Goal: Task Accomplishment & Management: Manage account settings

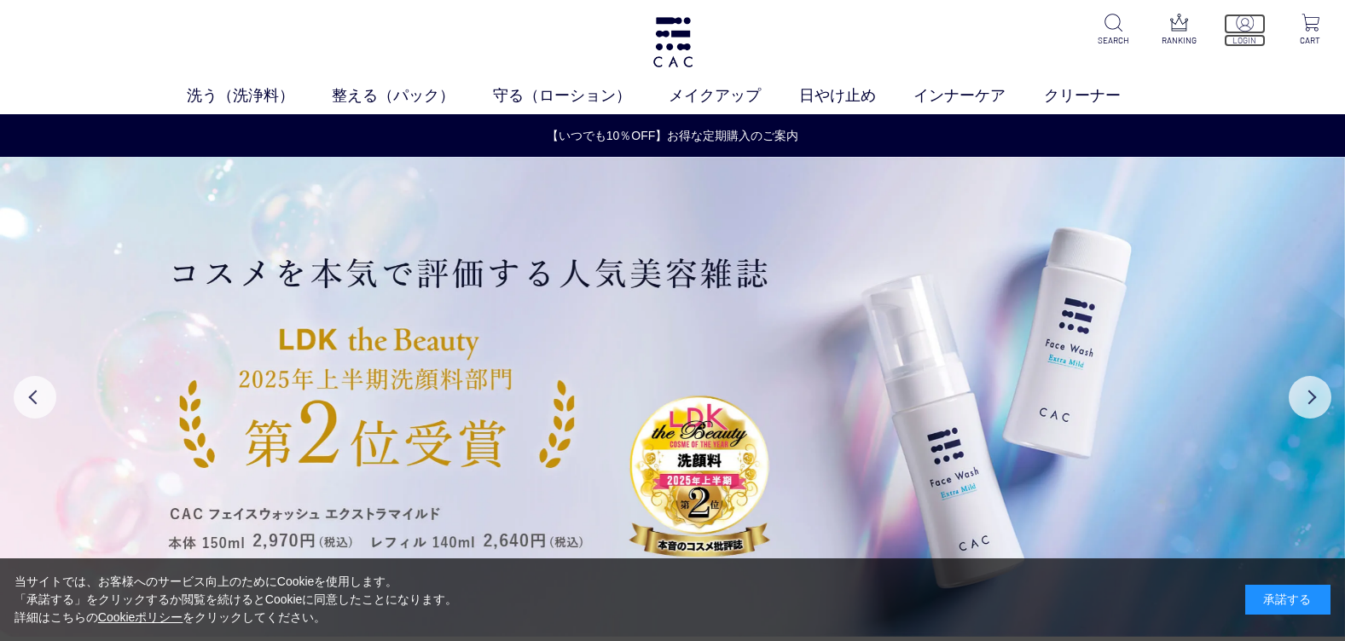
click at [1240, 20] on img at bounding box center [1245, 23] width 18 height 18
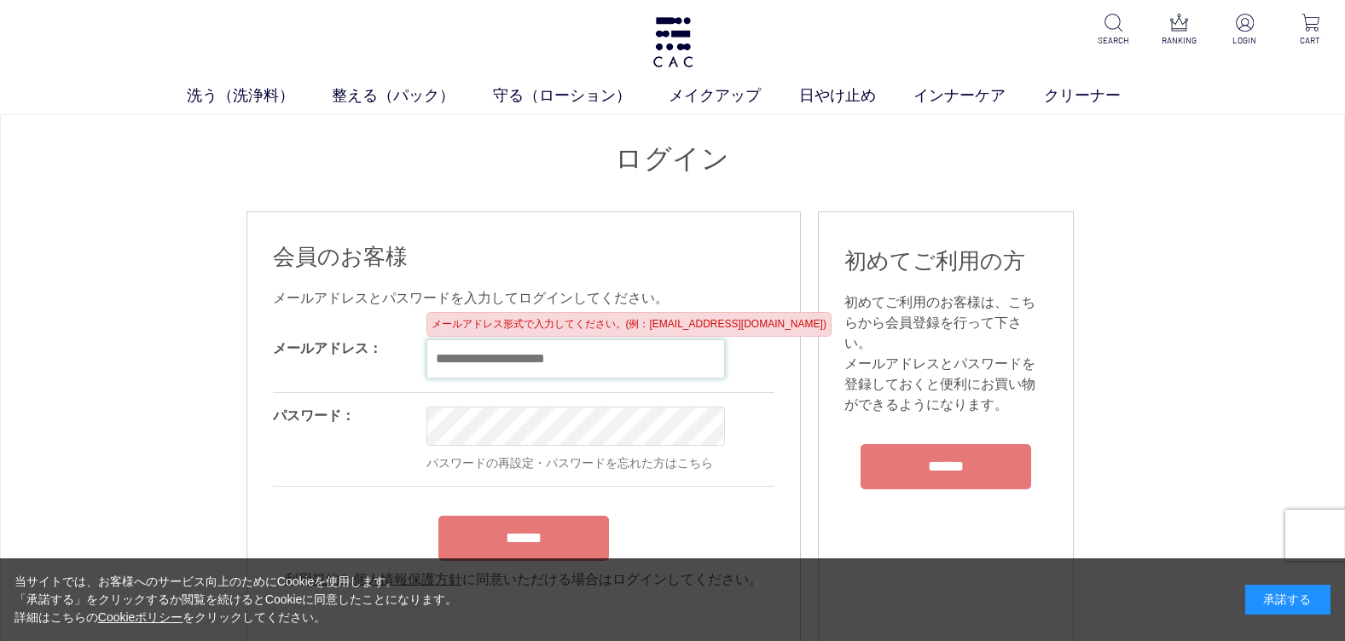
click at [437, 351] on input "email" at bounding box center [575, 358] width 298 height 39
type input "**********"
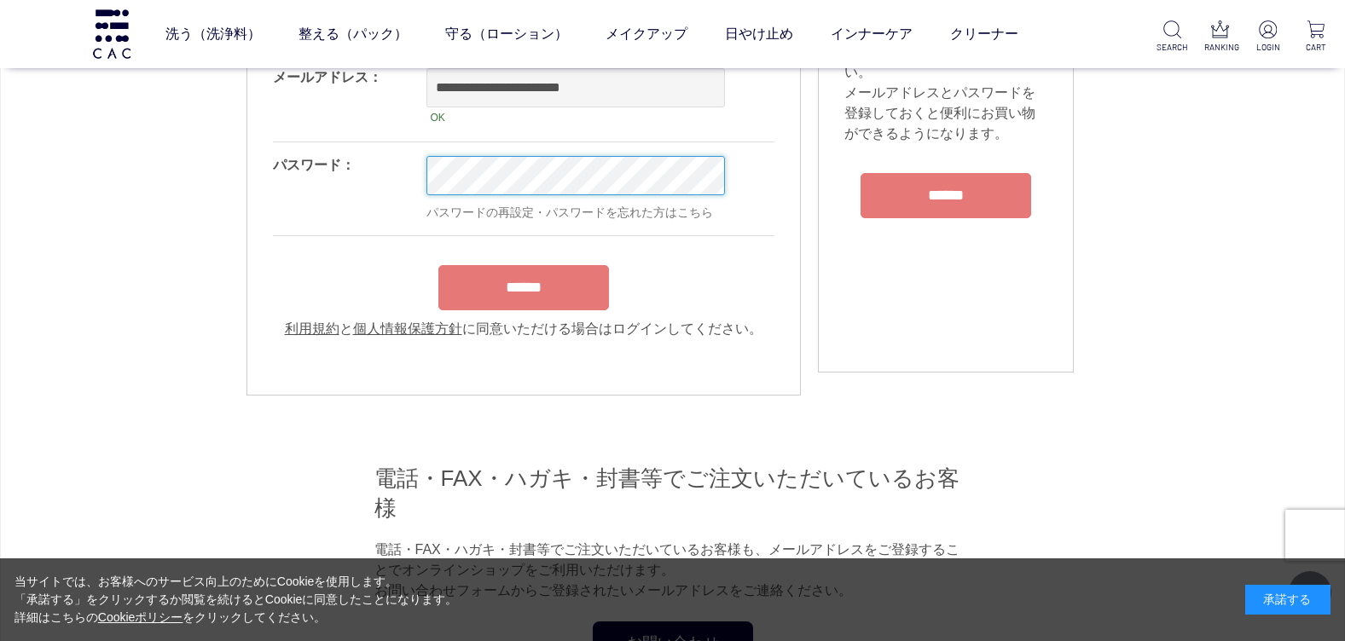
scroll to position [171, 0]
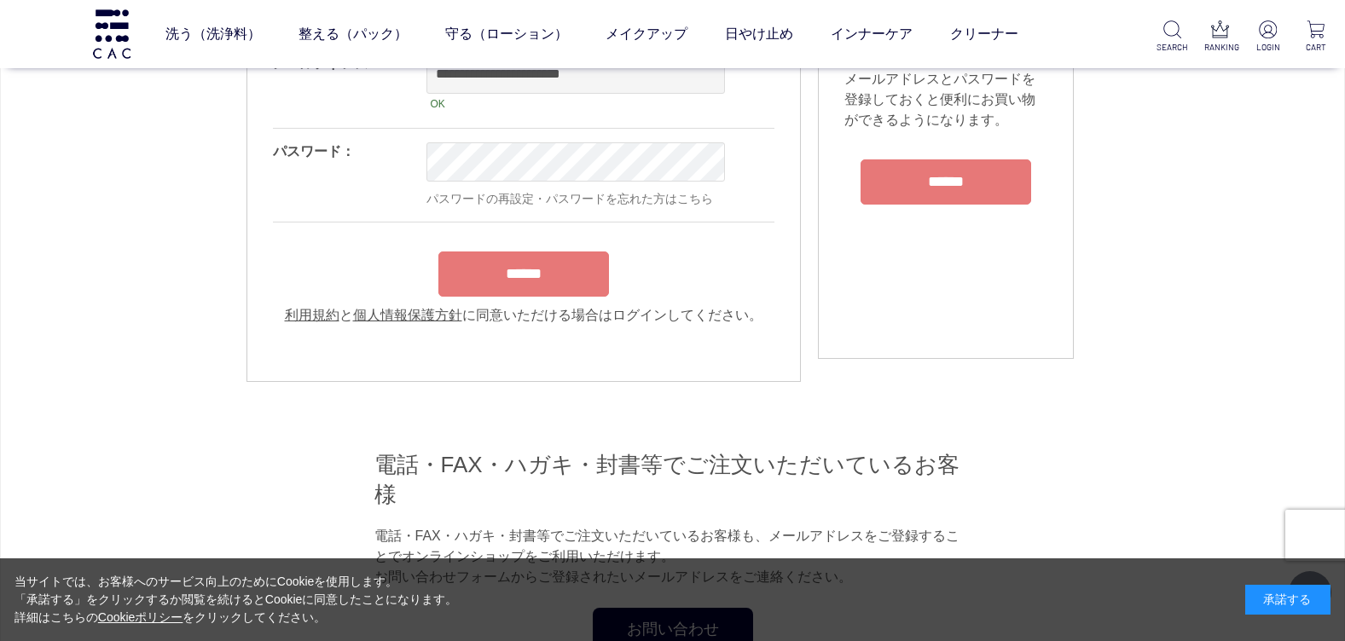
click at [529, 289] on input "******" at bounding box center [523, 274] width 171 height 45
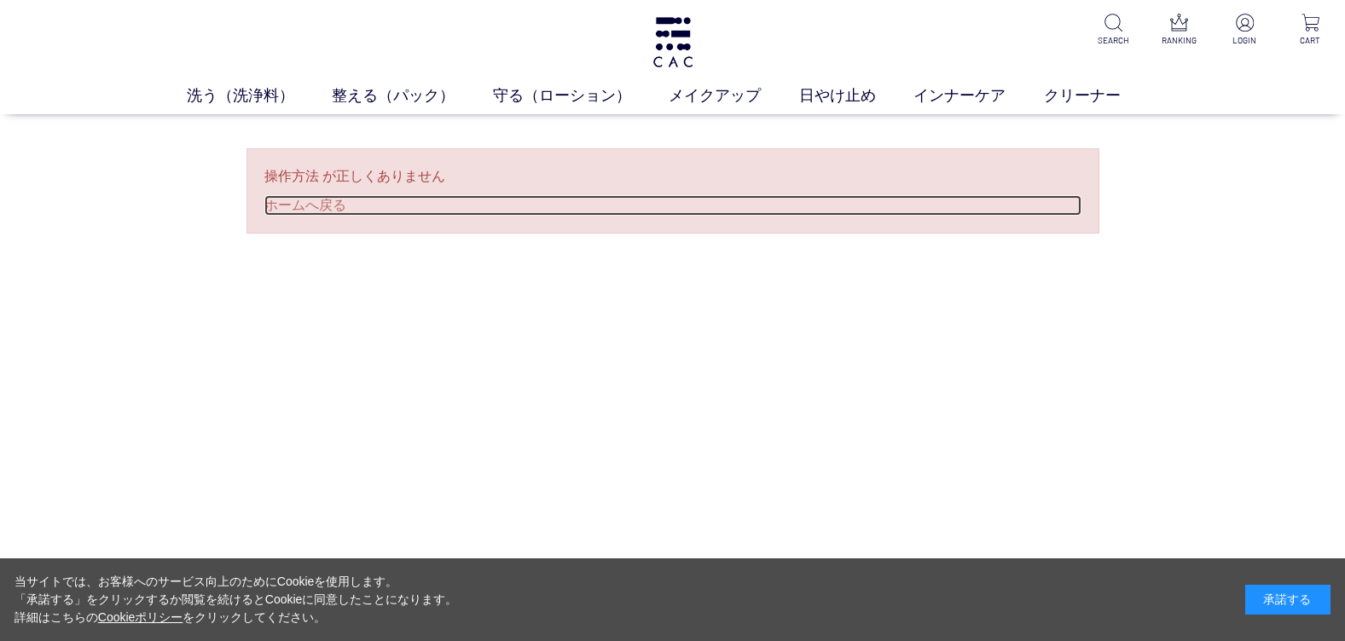
click at [283, 205] on link "ホームへ戻る" at bounding box center [672, 205] width 817 height 20
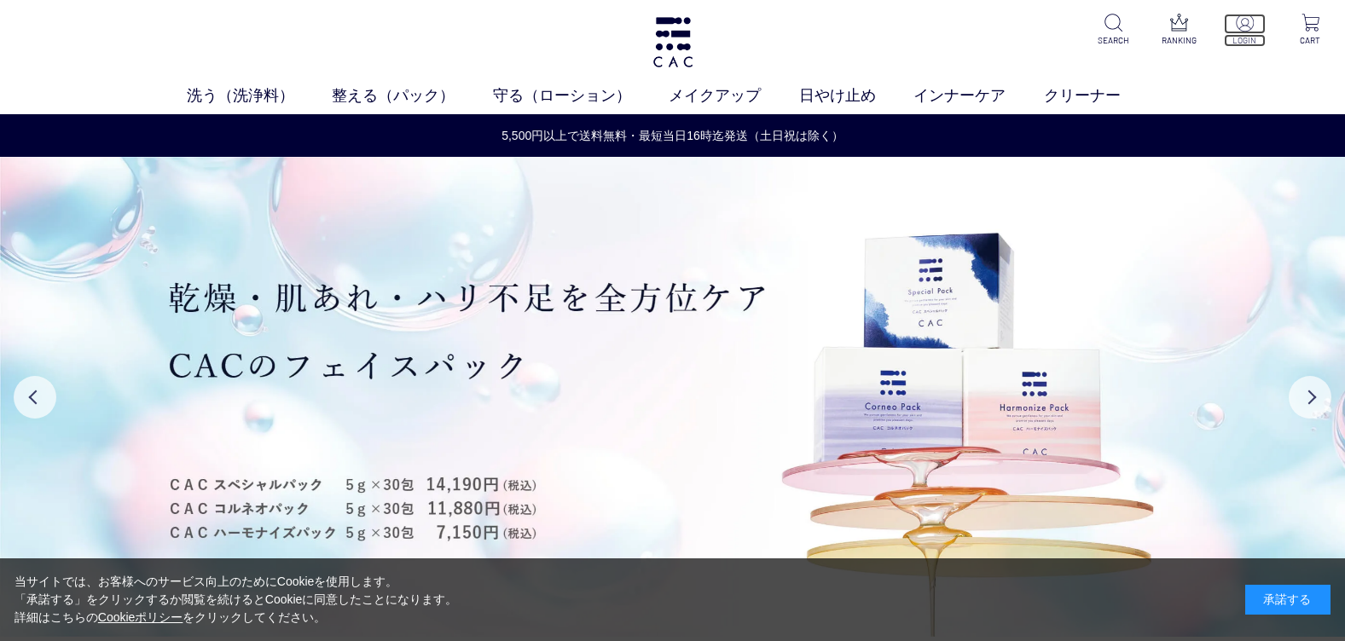
click at [1245, 24] on img at bounding box center [1245, 23] width 18 height 18
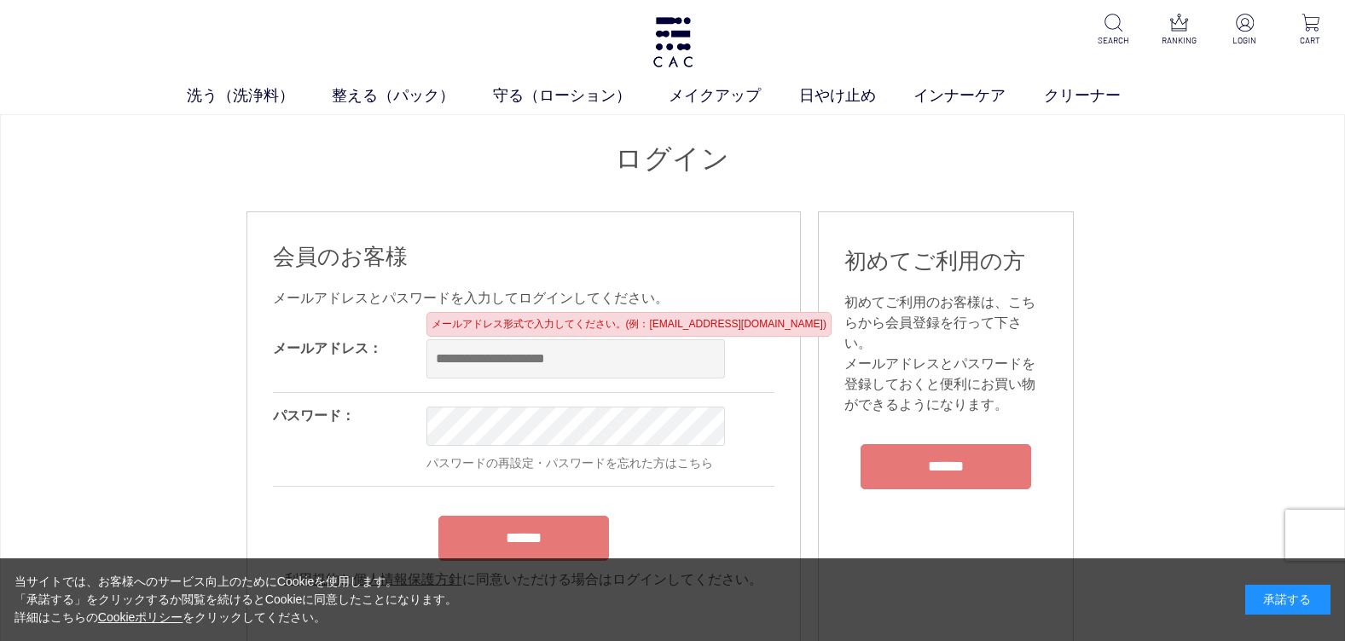
click at [492, 361] on input "email" at bounding box center [575, 358] width 298 height 39
type input "**********"
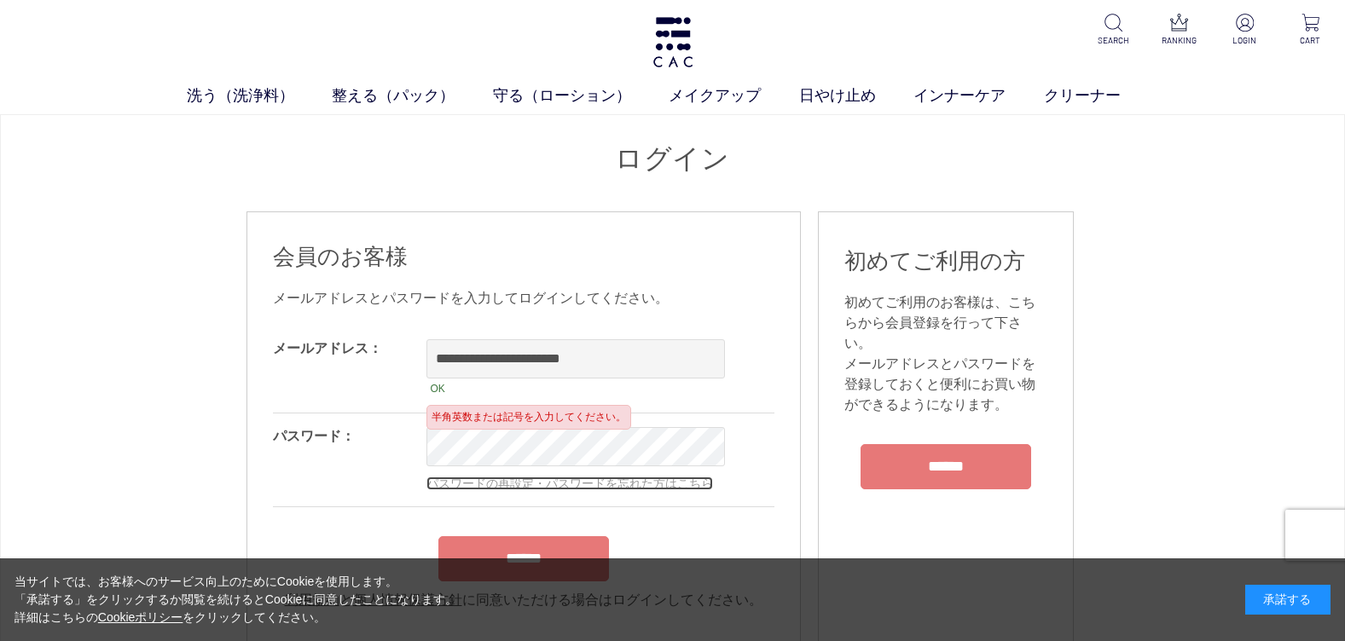
click at [643, 487] on link "パスワードの再設定・パスワードを忘れた方はこちら" at bounding box center [569, 484] width 287 height 14
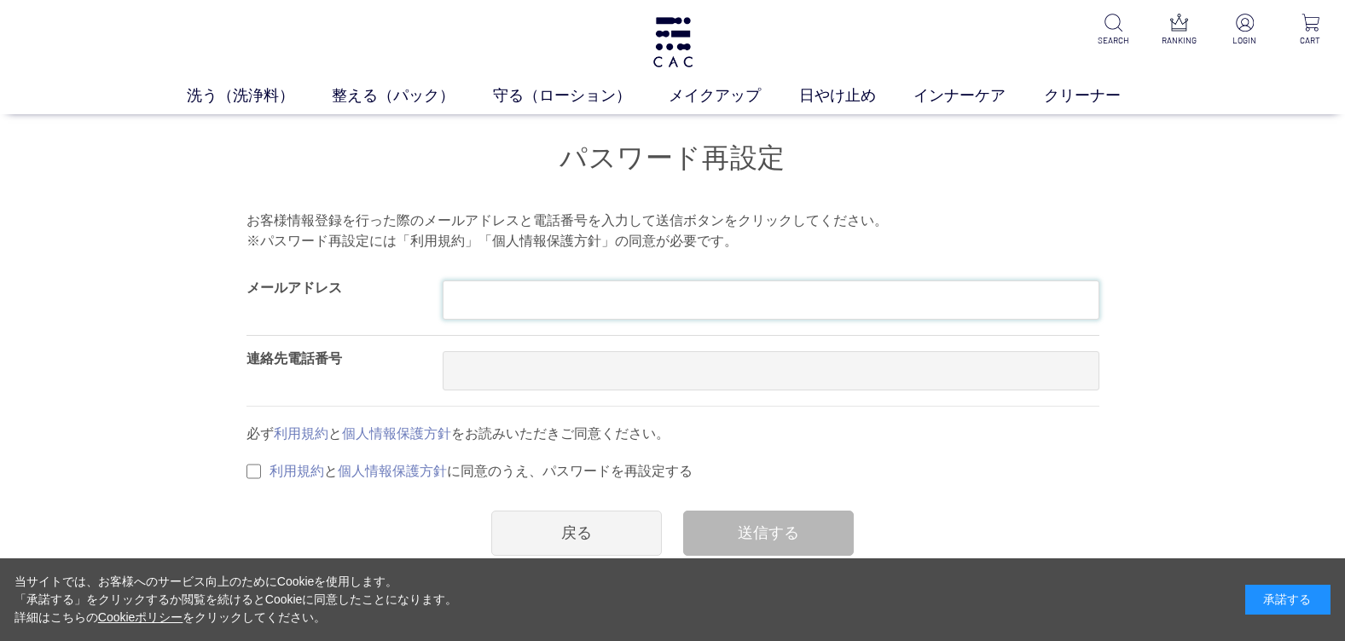
click at [461, 301] on input "text" at bounding box center [771, 300] width 657 height 39
type input "**********"
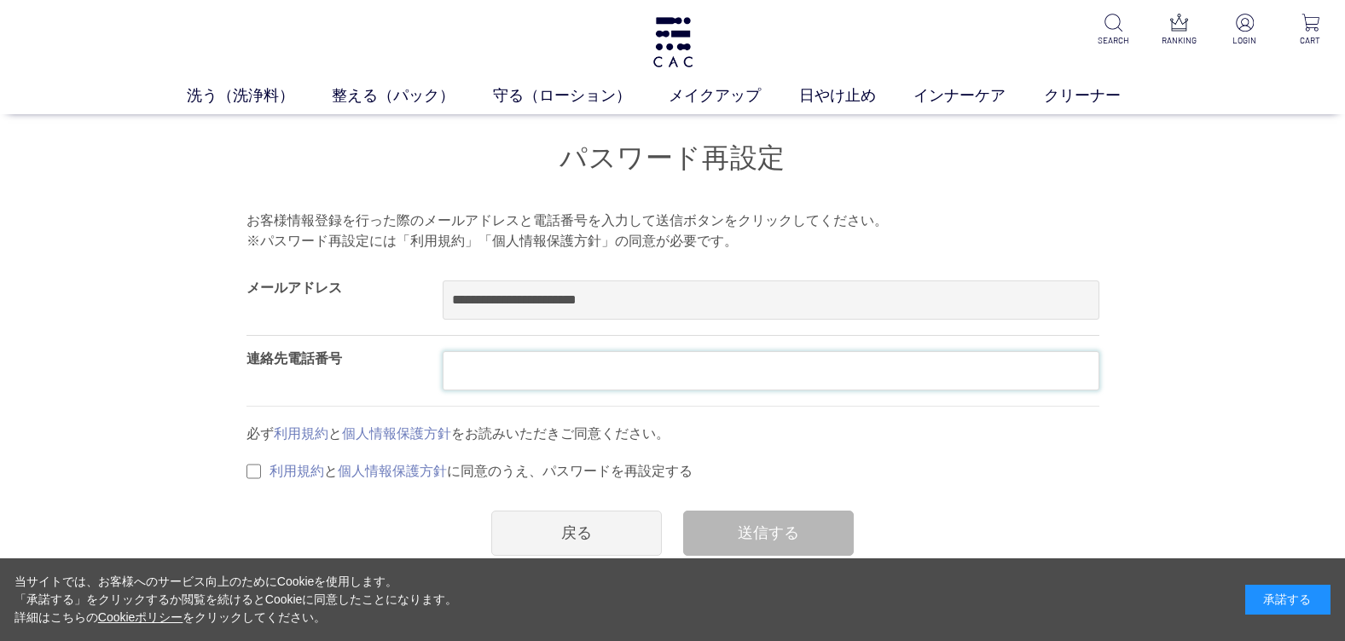
click at [484, 365] on input "text" at bounding box center [771, 370] width 657 height 39
type input "**********"
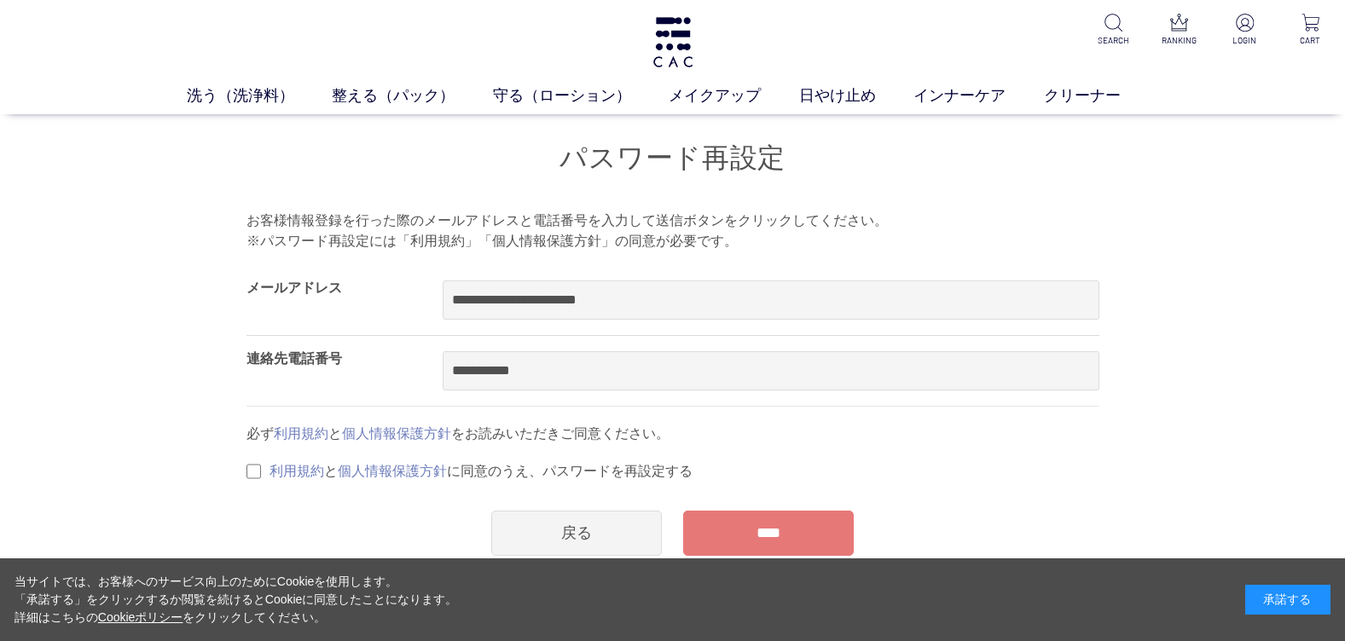
click at [747, 531] on input "****" at bounding box center [768, 533] width 171 height 45
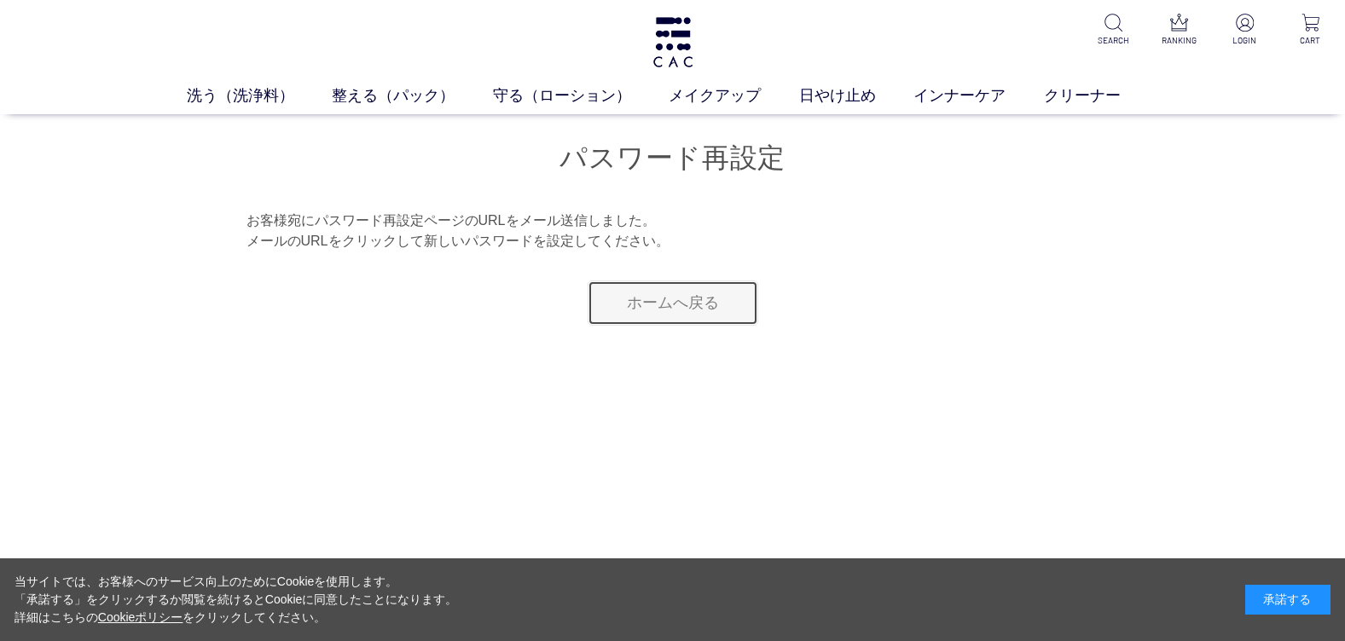
click at [698, 302] on link "ホームへ戻る" at bounding box center [673, 303] width 171 height 45
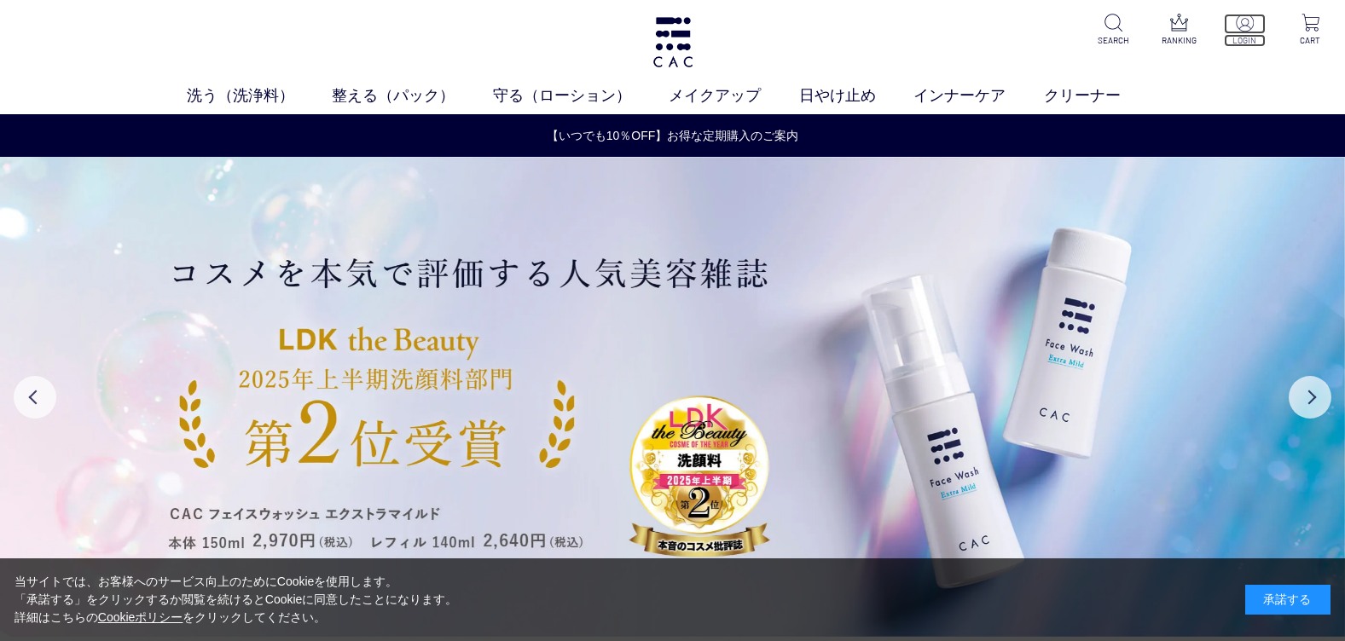
click at [1249, 31] on img at bounding box center [1245, 23] width 18 height 18
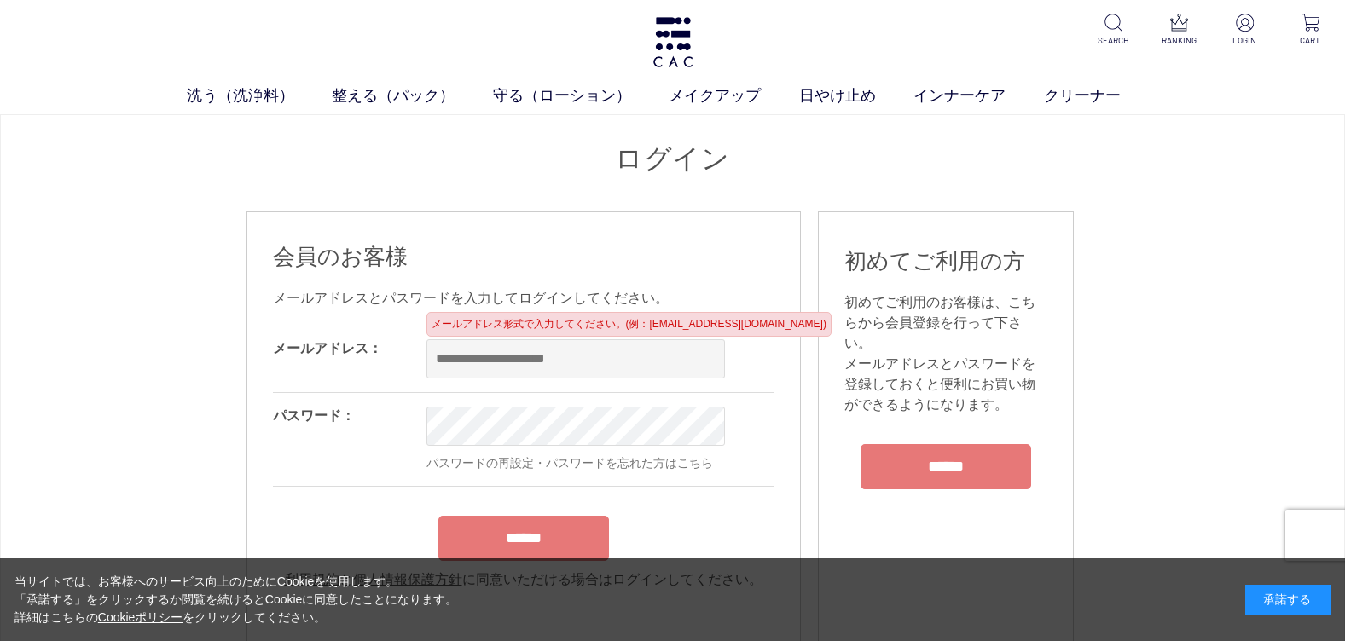
click at [472, 363] on input "email" at bounding box center [575, 358] width 298 height 39
type input "**********"
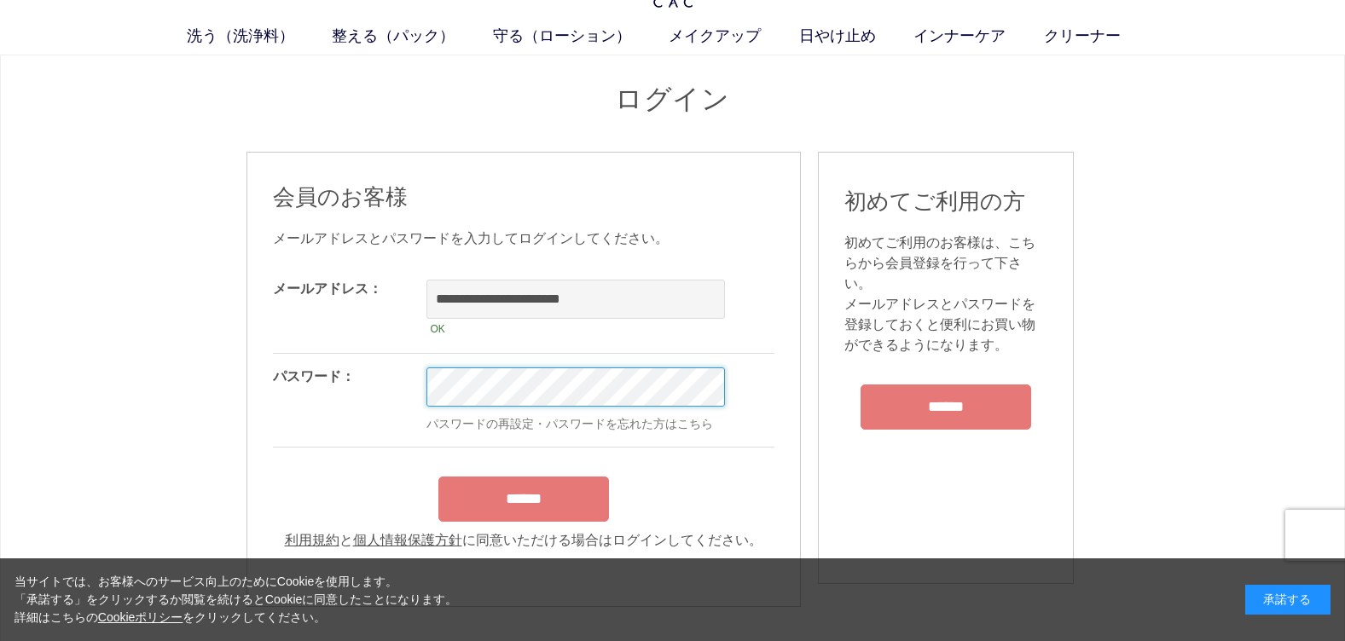
scroll to position [85, 0]
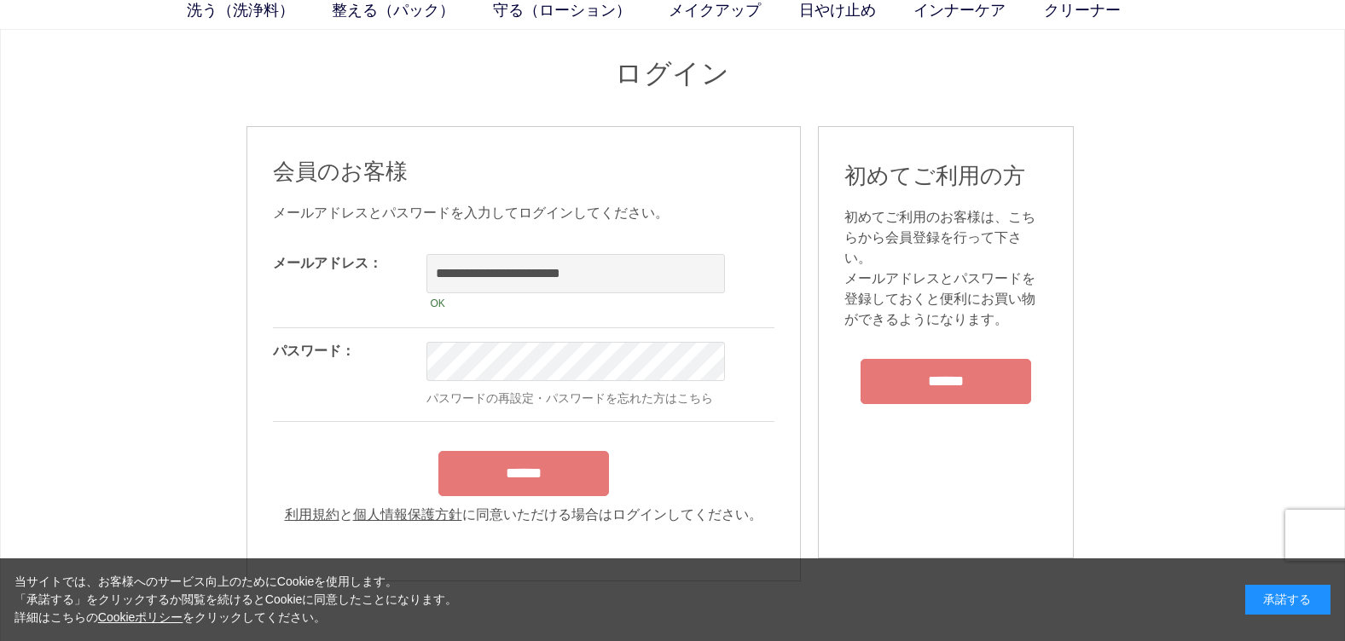
click at [504, 478] on div "******" at bounding box center [523, 470] width 501 height 54
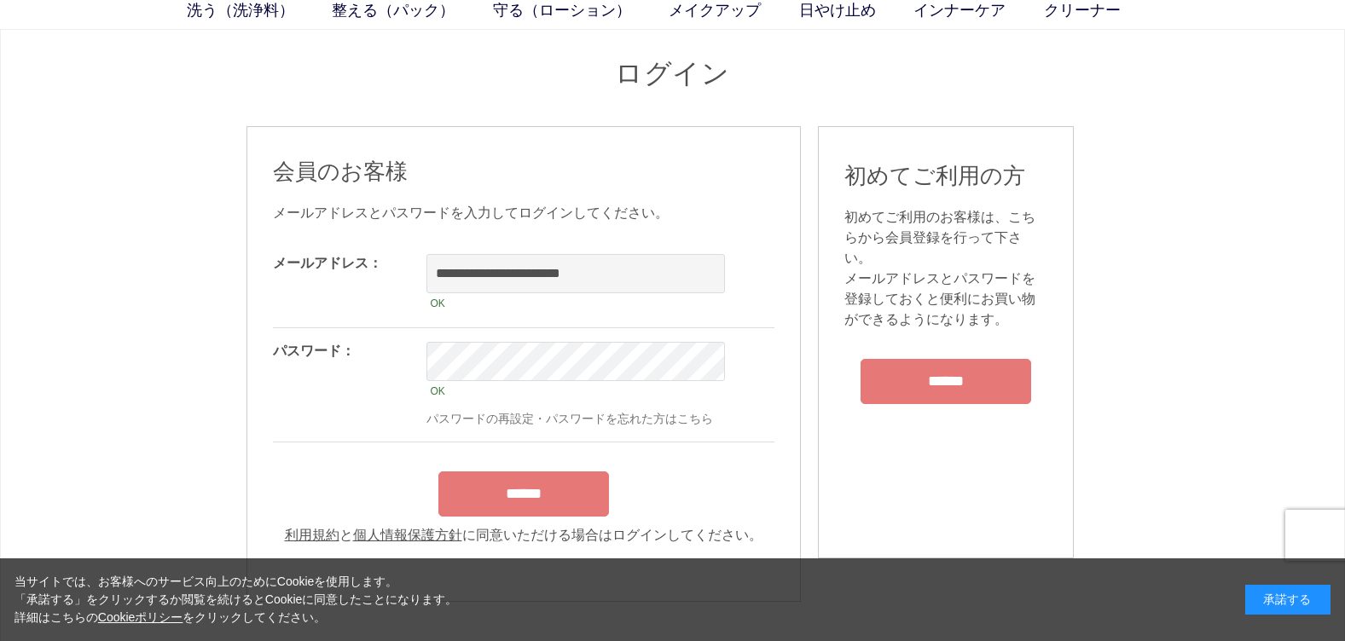
click at [547, 502] on input "******" at bounding box center [523, 494] width 171 height 45
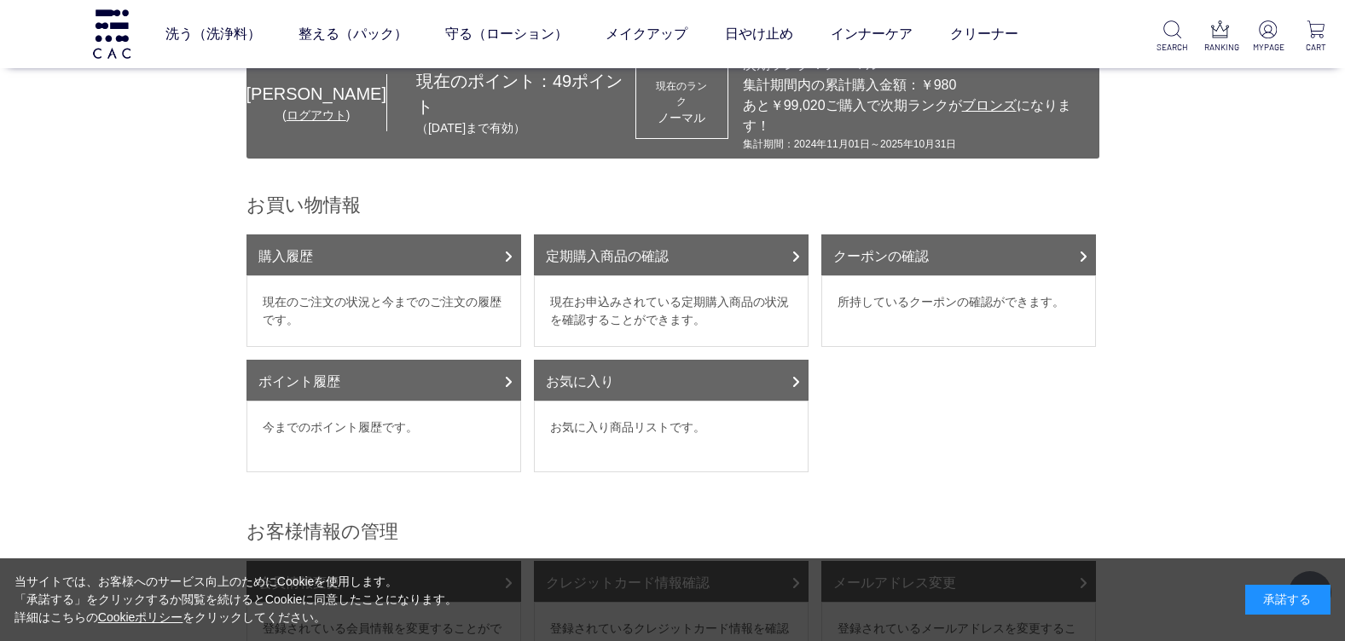
scroll to position [85, 0]
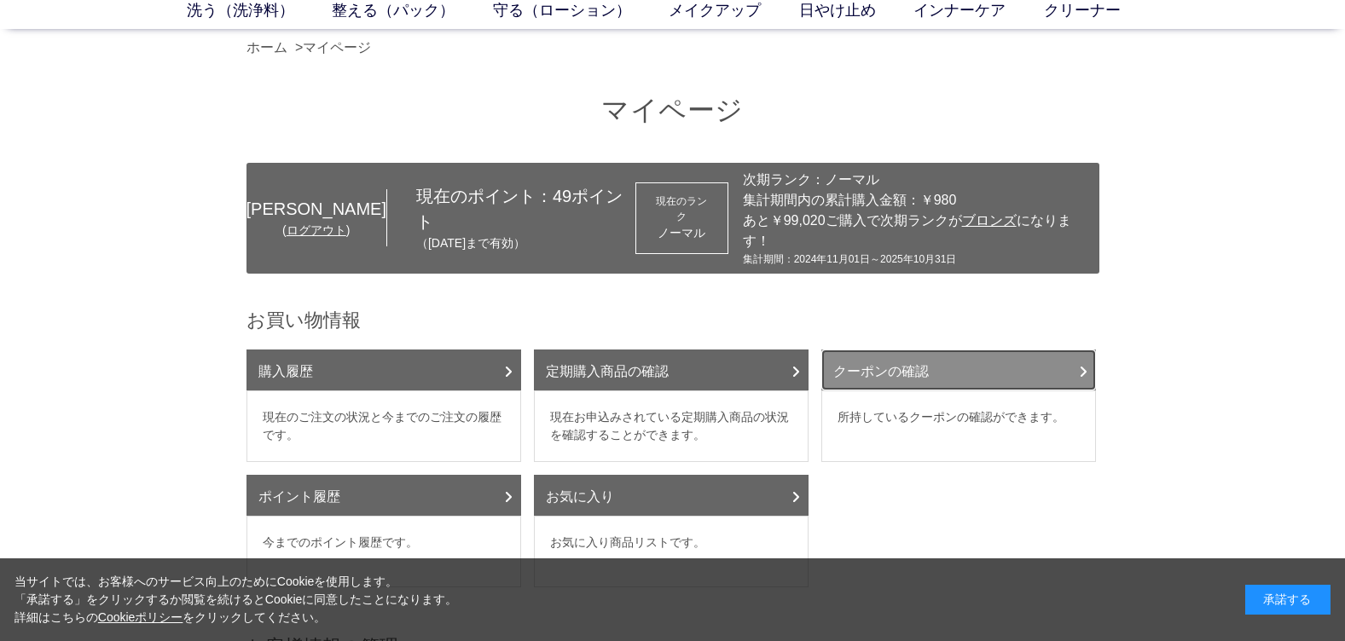
click at [889, 353] on link "クーポンの確認" at bounding box center [958, 370] width 275 height 41
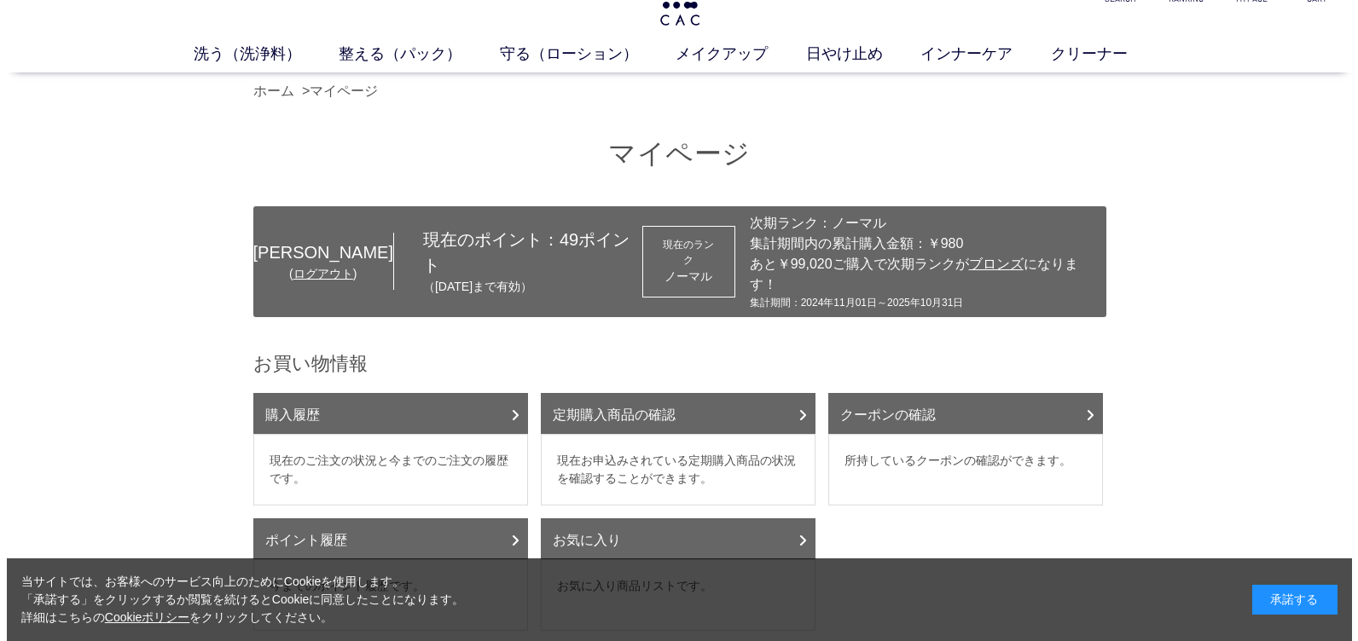
scroll to position [0, 0]
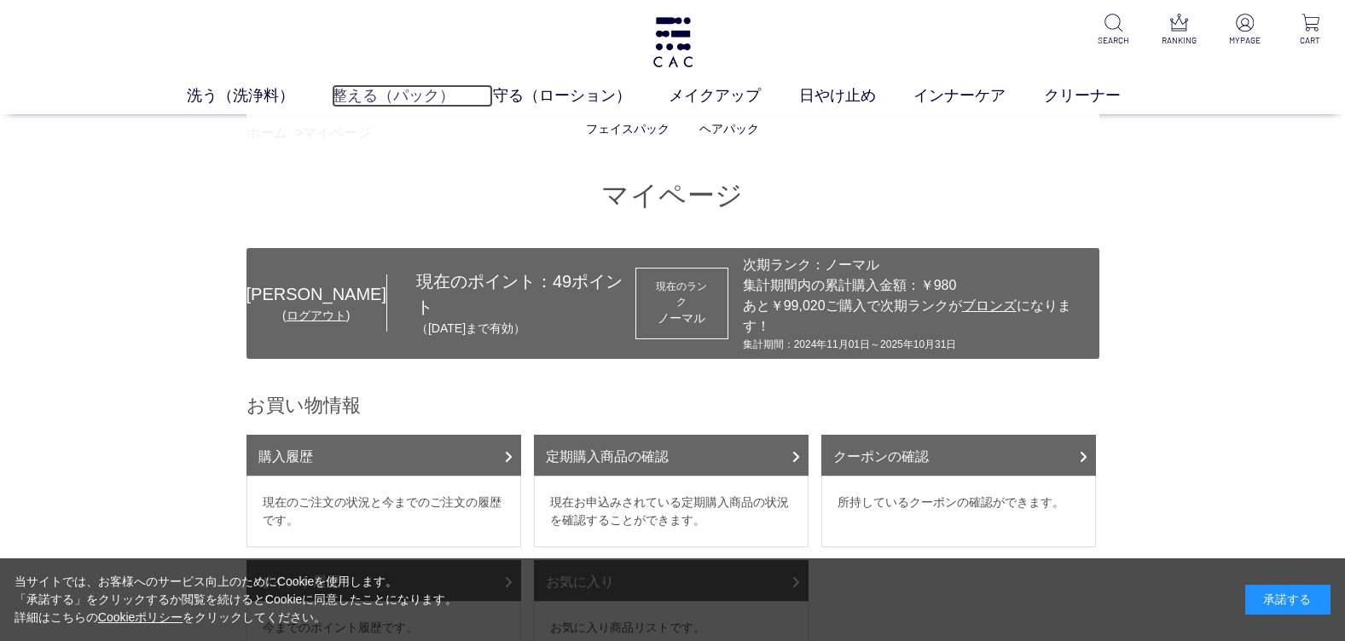
click at [367, 95] on link "整える（パック）" at bounding box center [412, 95] width 161 height 23
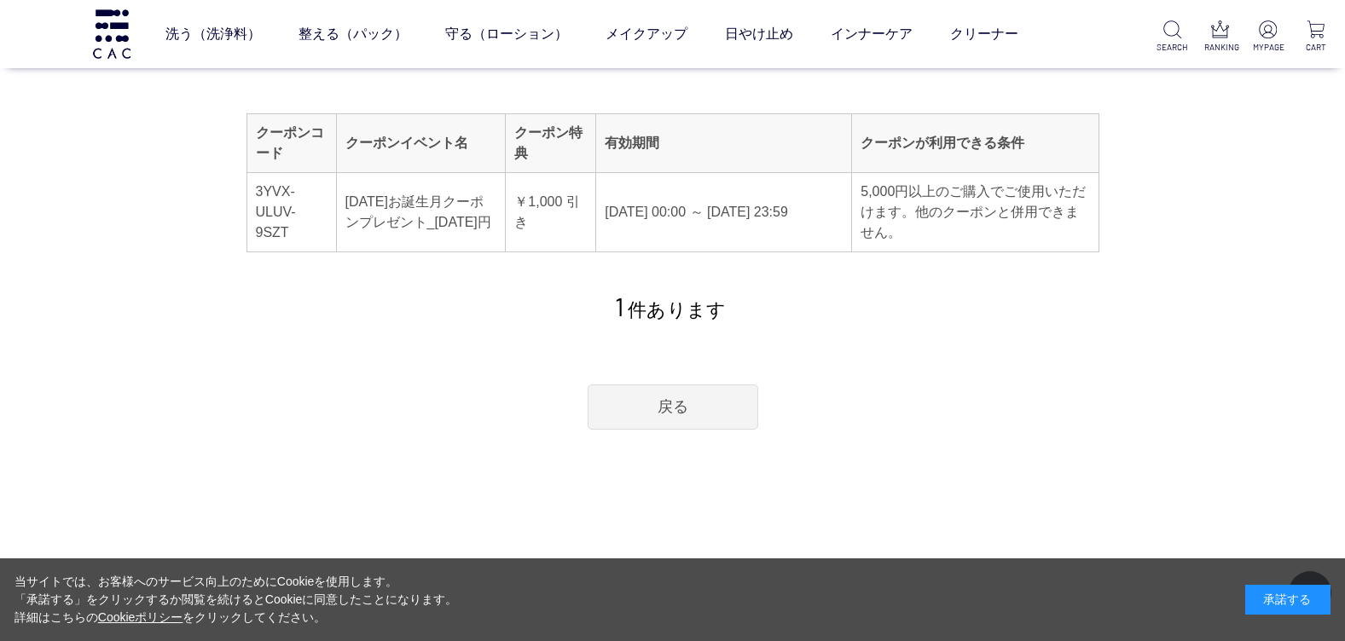
scroll to position [171, 0]
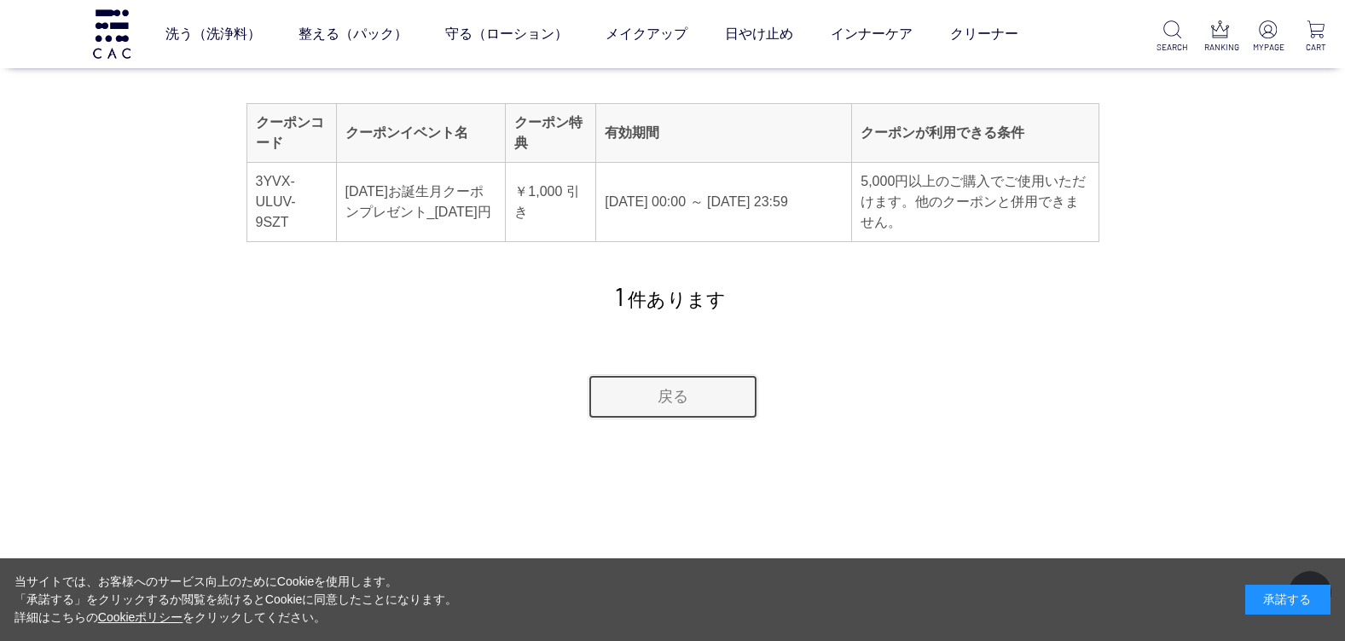
click at [679, 392] on link "戻る" at bounding box center [673, 396] width 171 height 45
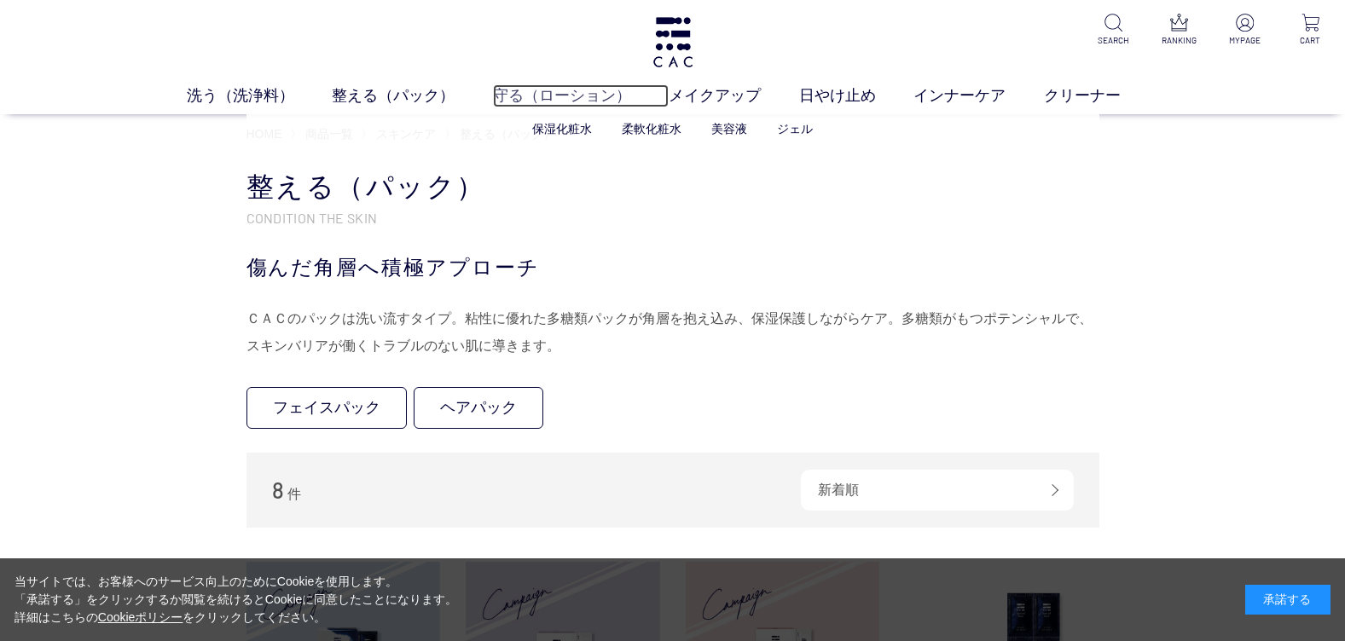
click at [551, 90] on link "守る（ローション）" at bounding box center [581, 95] width 177 height 23
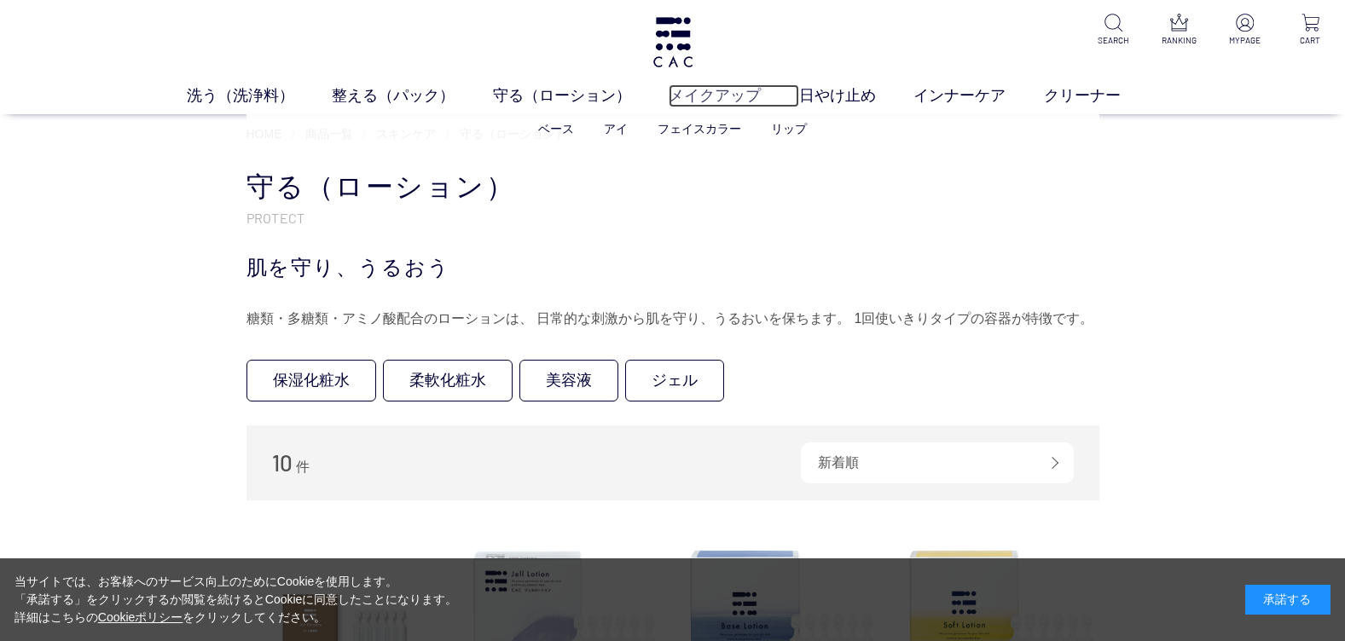
click at [713, 96] on link "メイクアップ" at bounding box center [734, 95] width 130 height 23
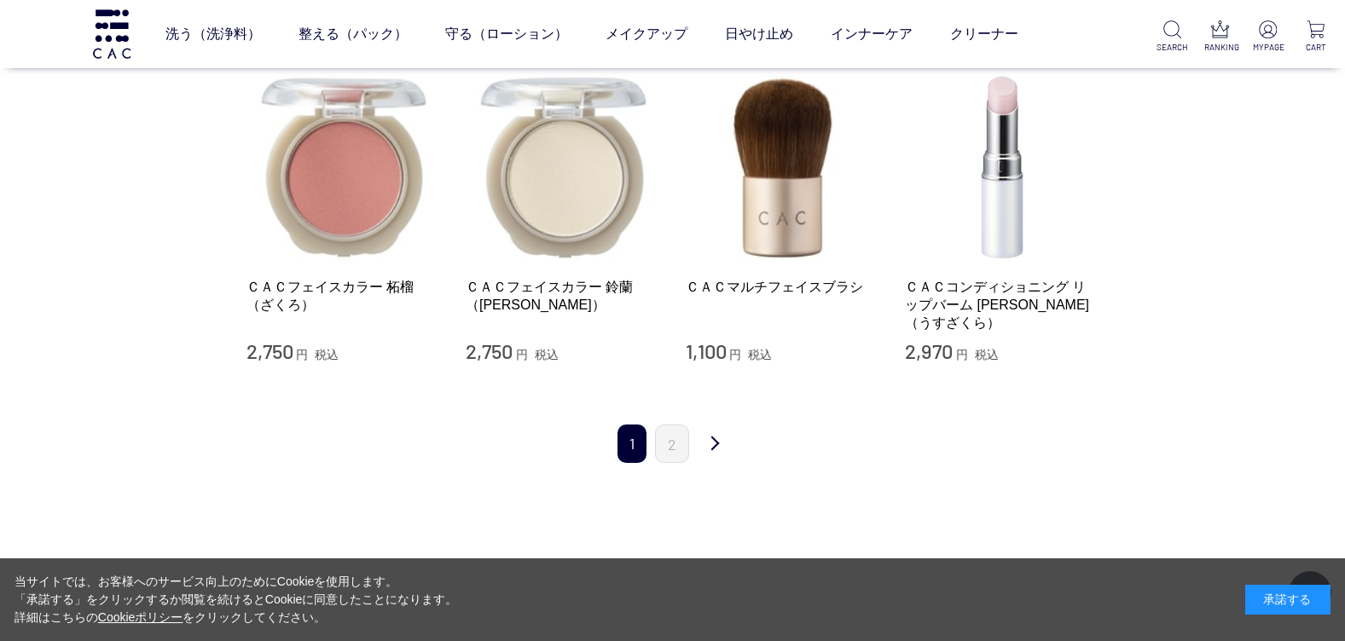
scroll to position [1705, 0]
click at [675, 425] on link "2" at bounding box center [672, 442] width 34 height 38
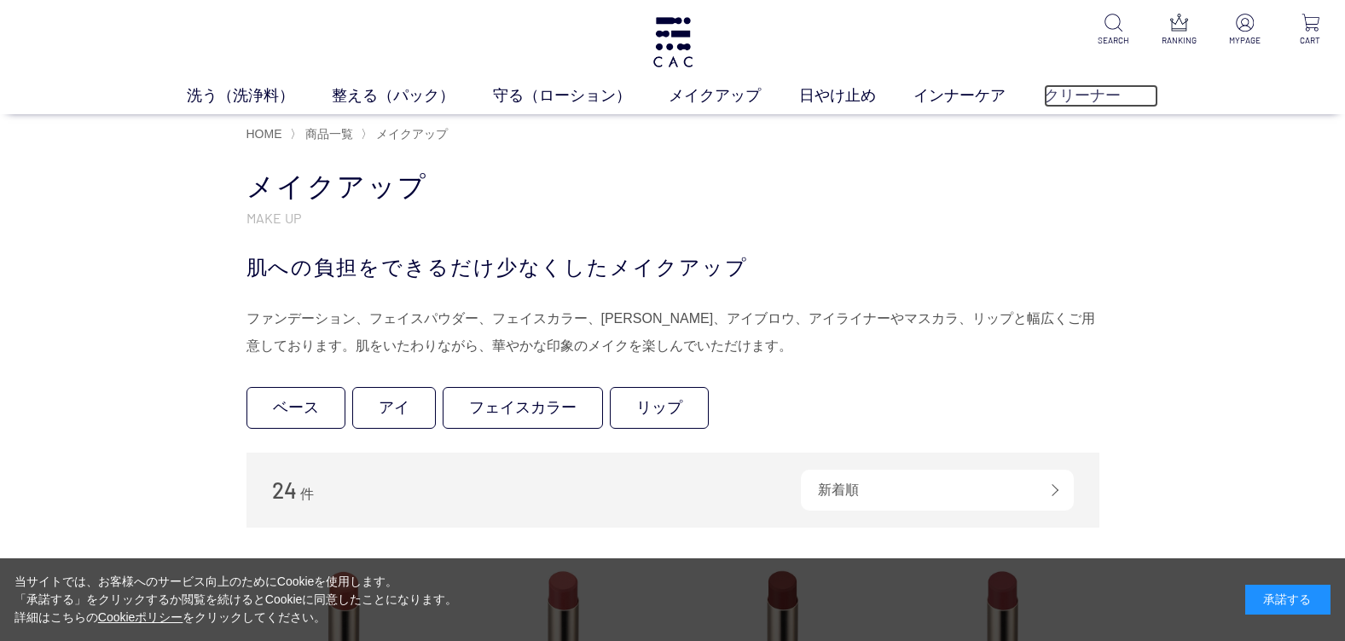
click at [1072, 97] on link "クリーナー" at bounding box center [1101, 95] width 115 height 23
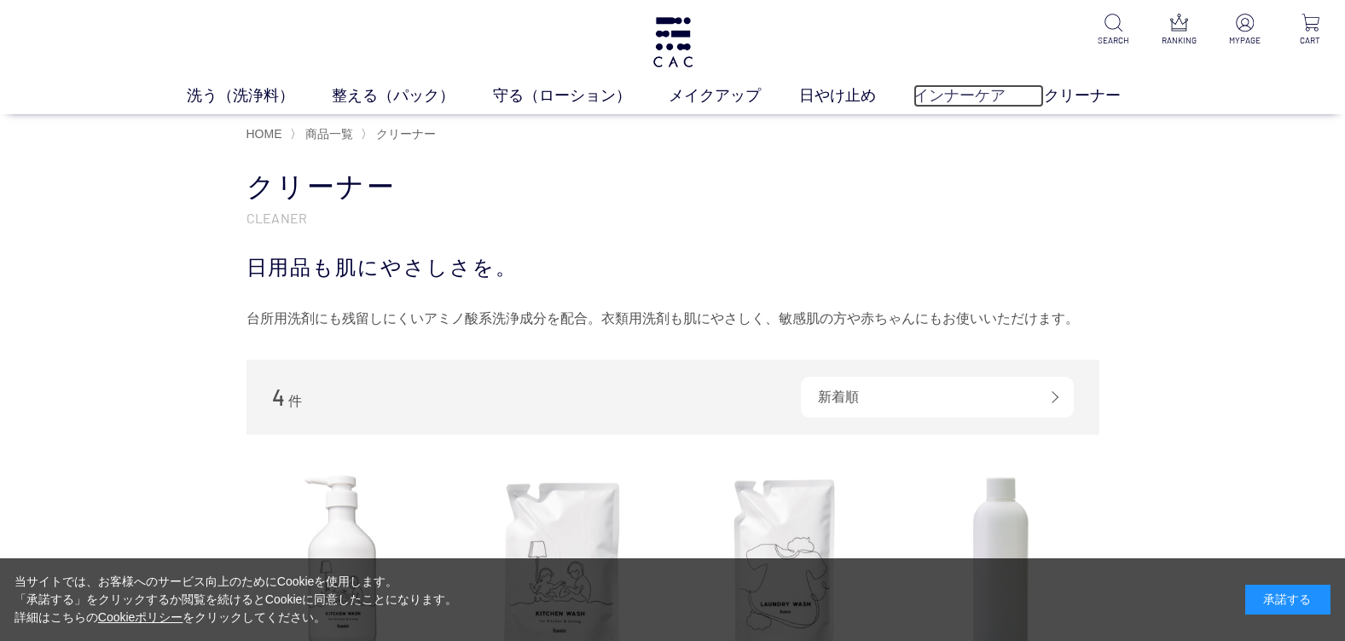
click at [950, 100] on link "インナーケア" at bounding box center [978, 95] width 130 height 23
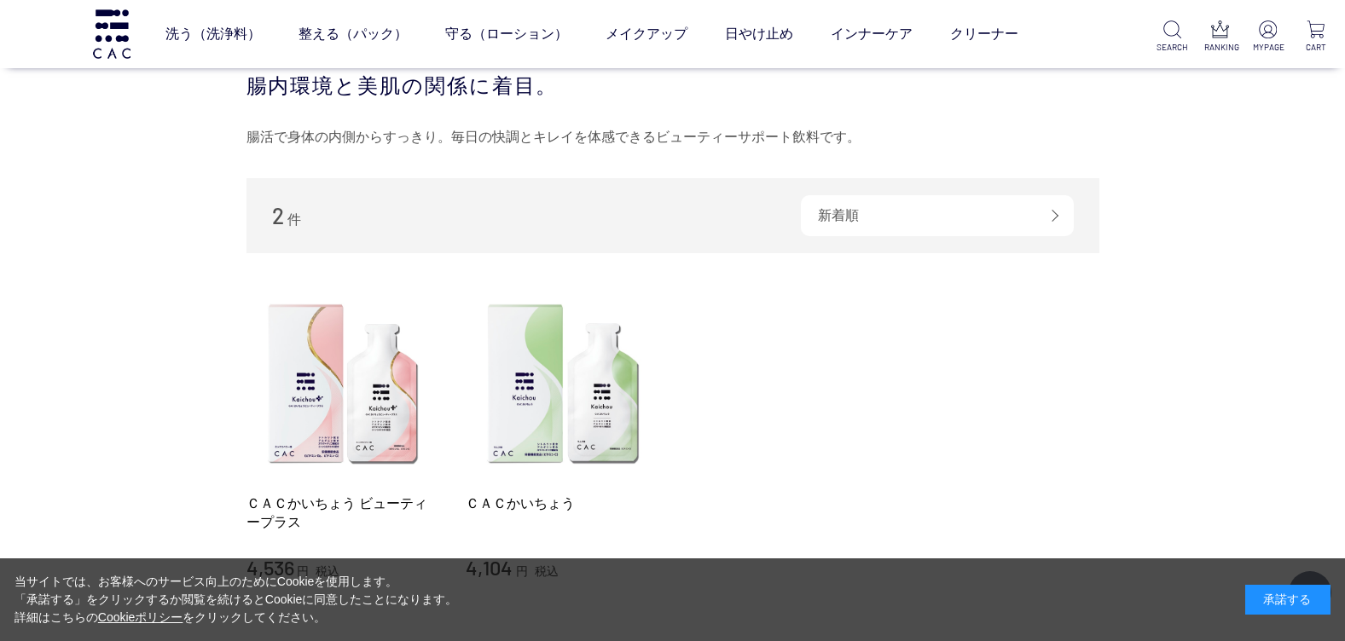
scroll to position [171, 0]
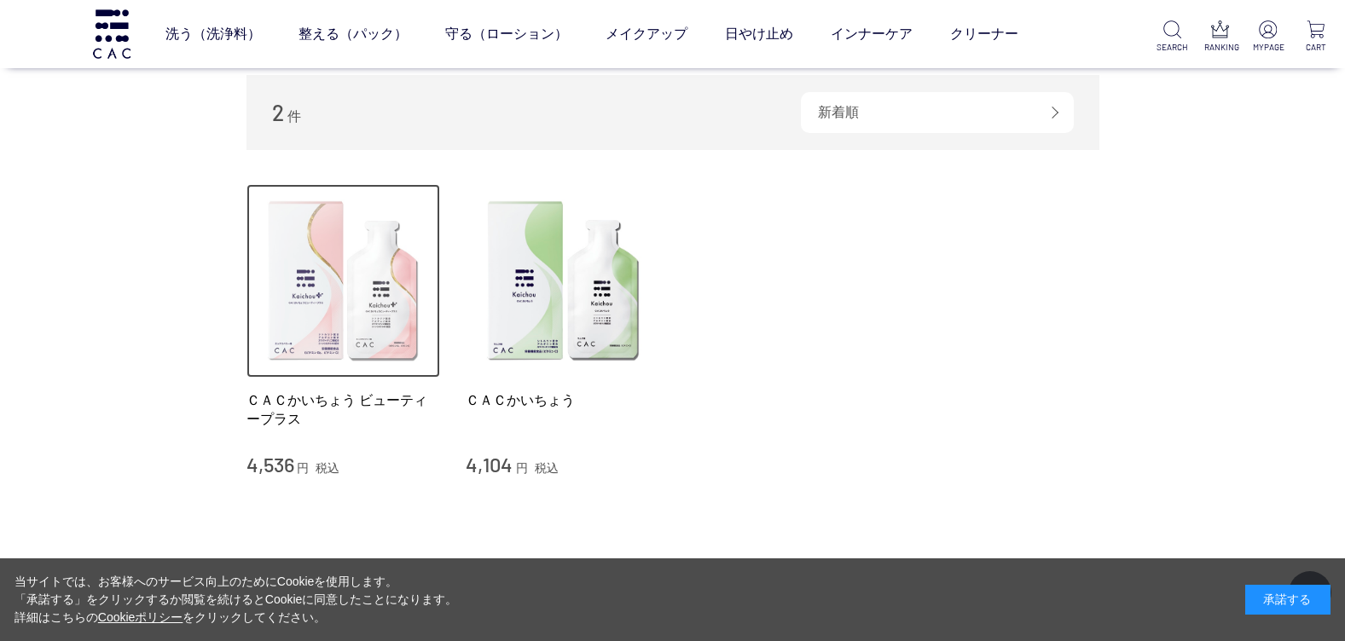
click at [339, 319] on img at bounding box center [343, 281] width 194 height 194
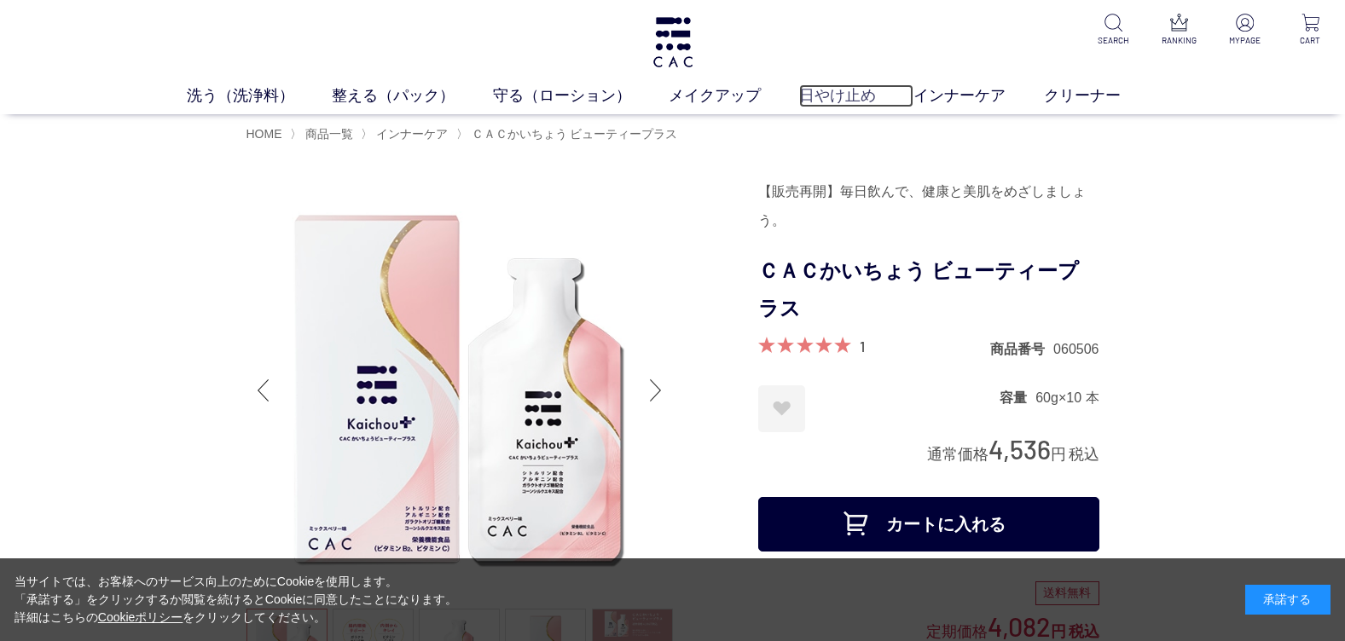
click at [831, 92] on link "日やけ止め" at bounding box center [856, 95] width 115 height 23
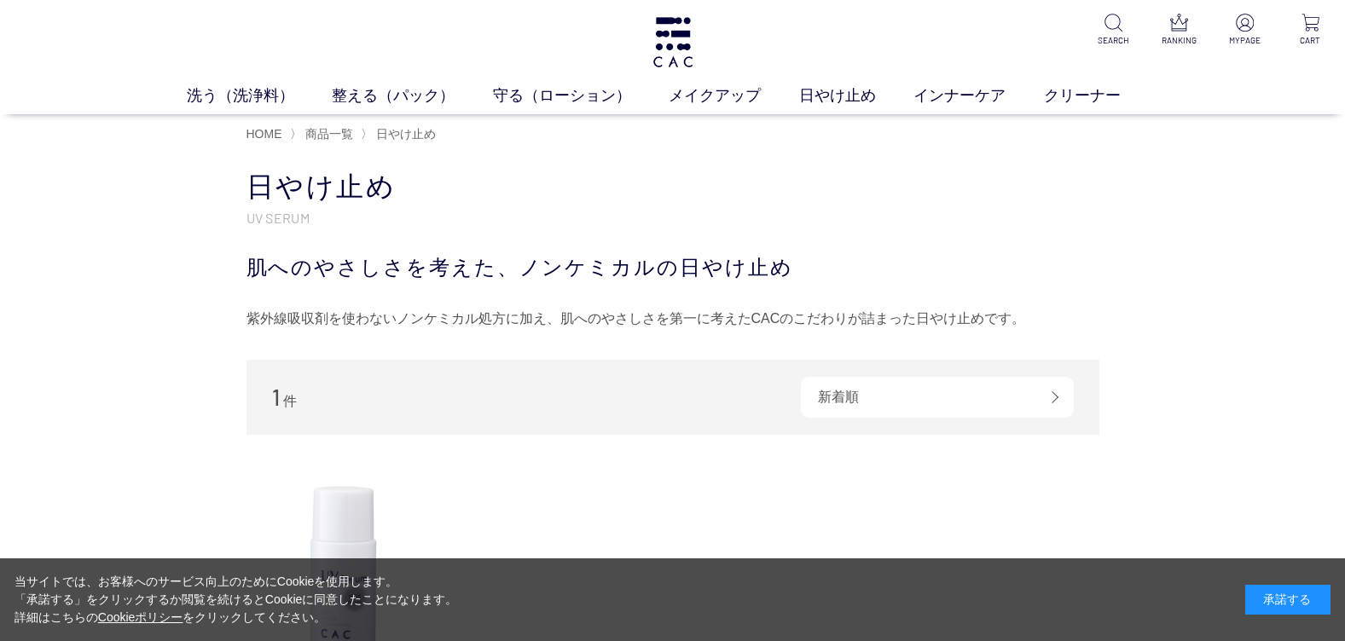
click at [1262, 221] on div "買い物かご 買い物かご内の商品 買い物かごは空です... カテゴリから探す 商品一覧 スキンケア メイクアップ その他 日やけ止め インナーケア クリーナー …" at bounding box center [672, 534] width 1345 height 765
click at [237, 98] on link "洗う（洗浄料）" at bounding box center [260, 95] width 146 height 23
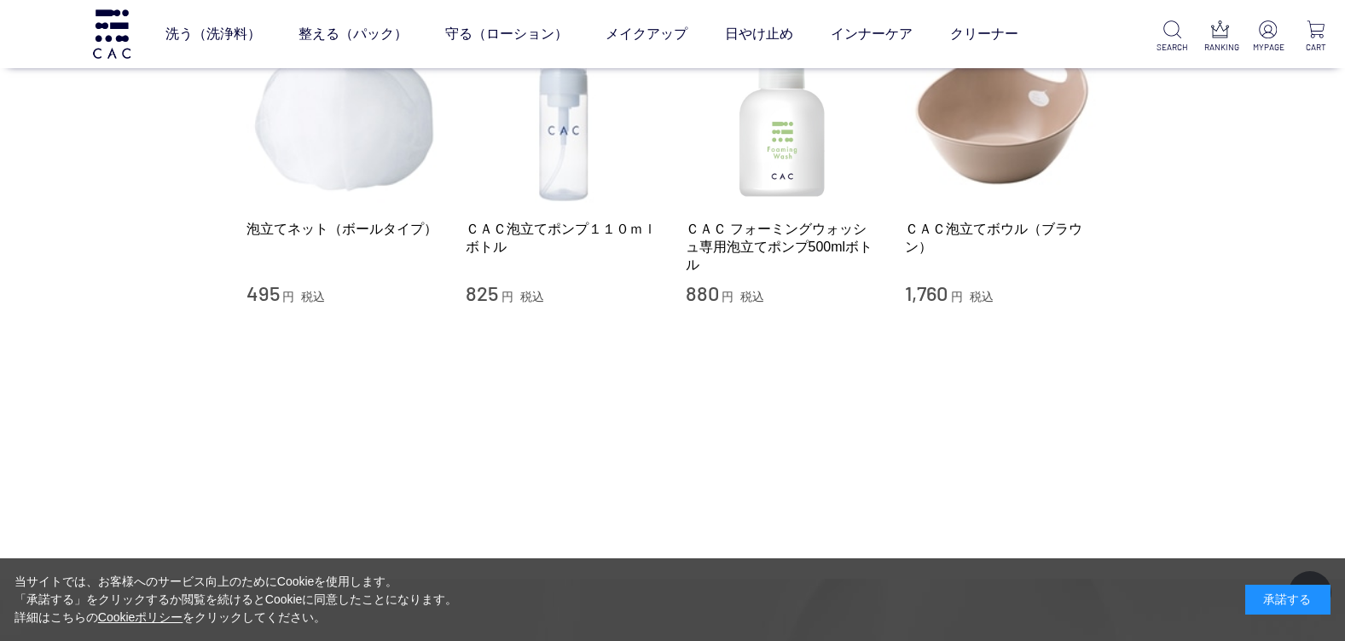
scroll to position [1279, 0]
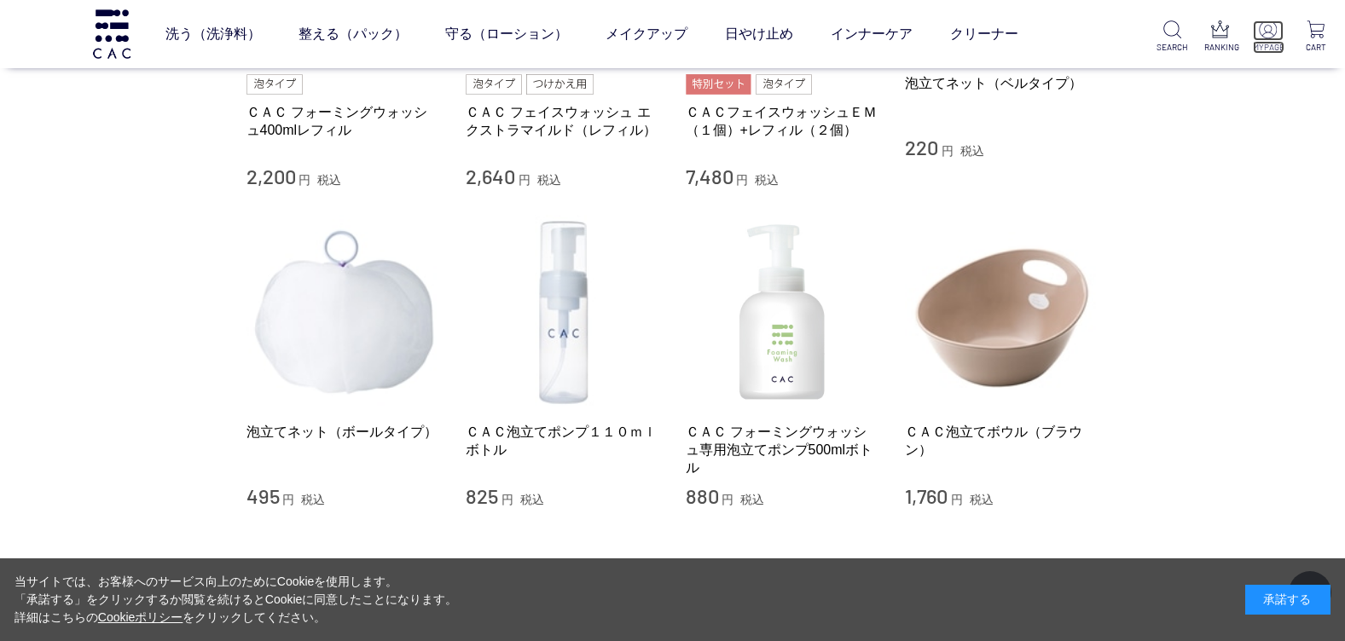
click at [1271, 34] on img at bounding box center [1268, 29] width 18 height 18
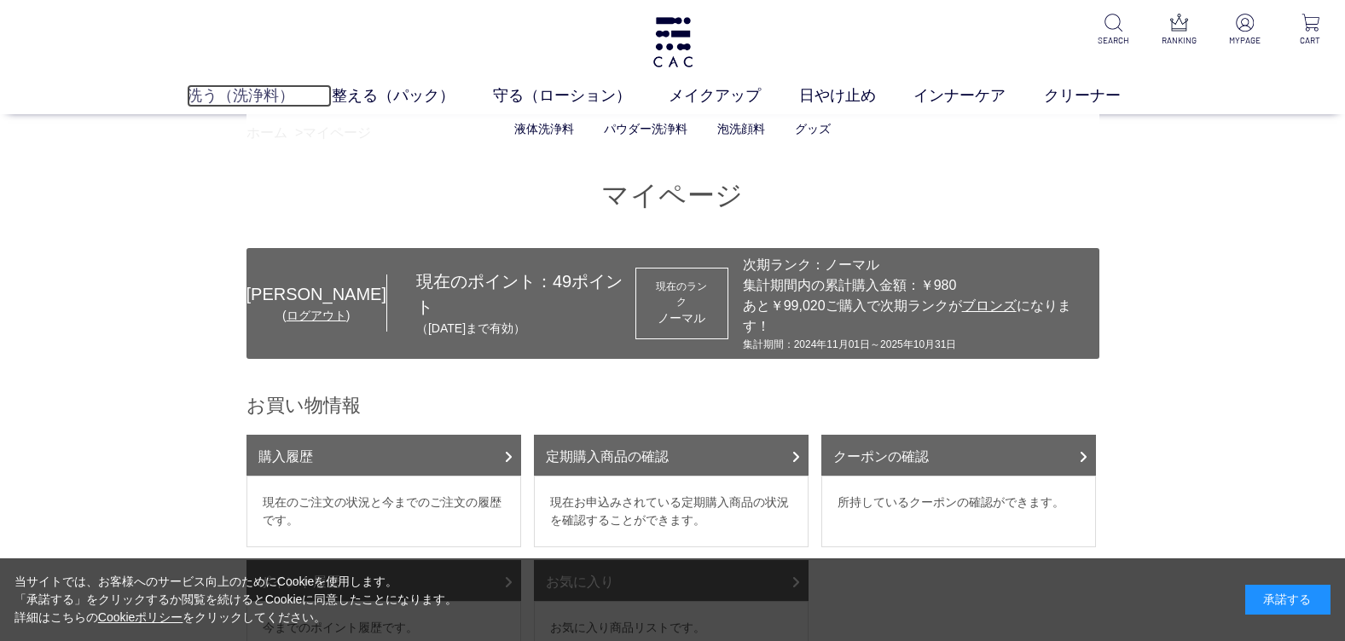
click at [259, 93] on link "洗う（洗浄料）" at bounding box center [260, 95] width 146 height 23
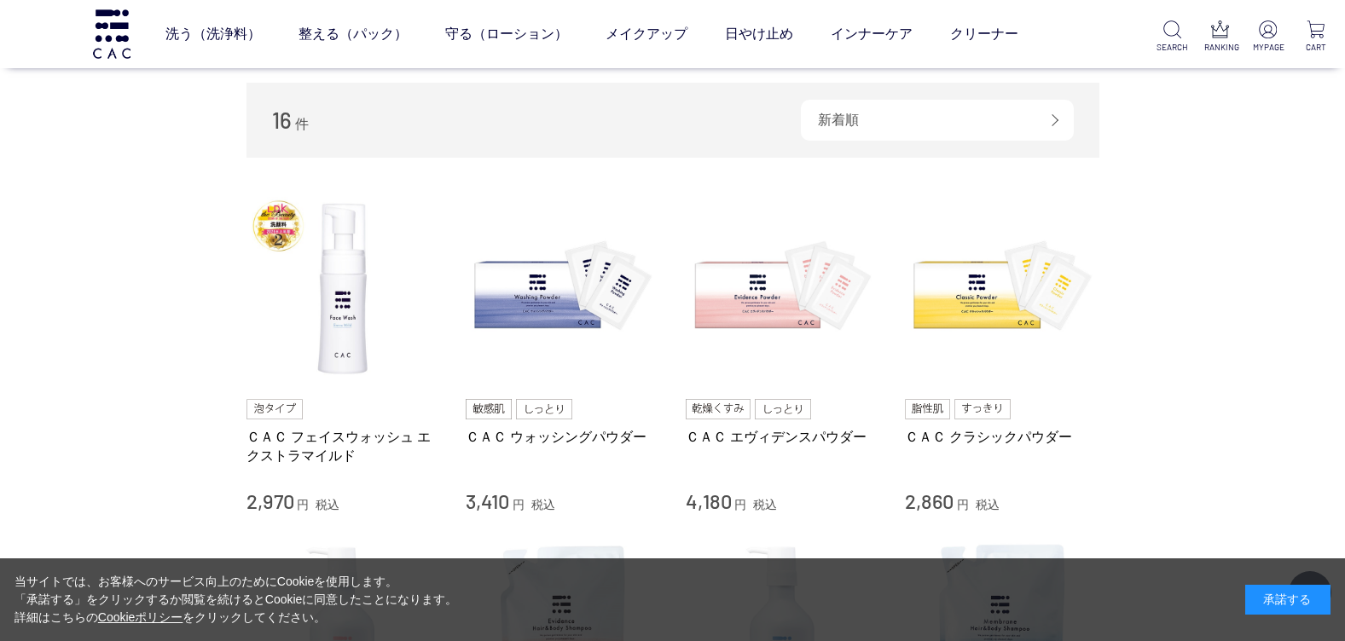
scroll to position [171, 0]
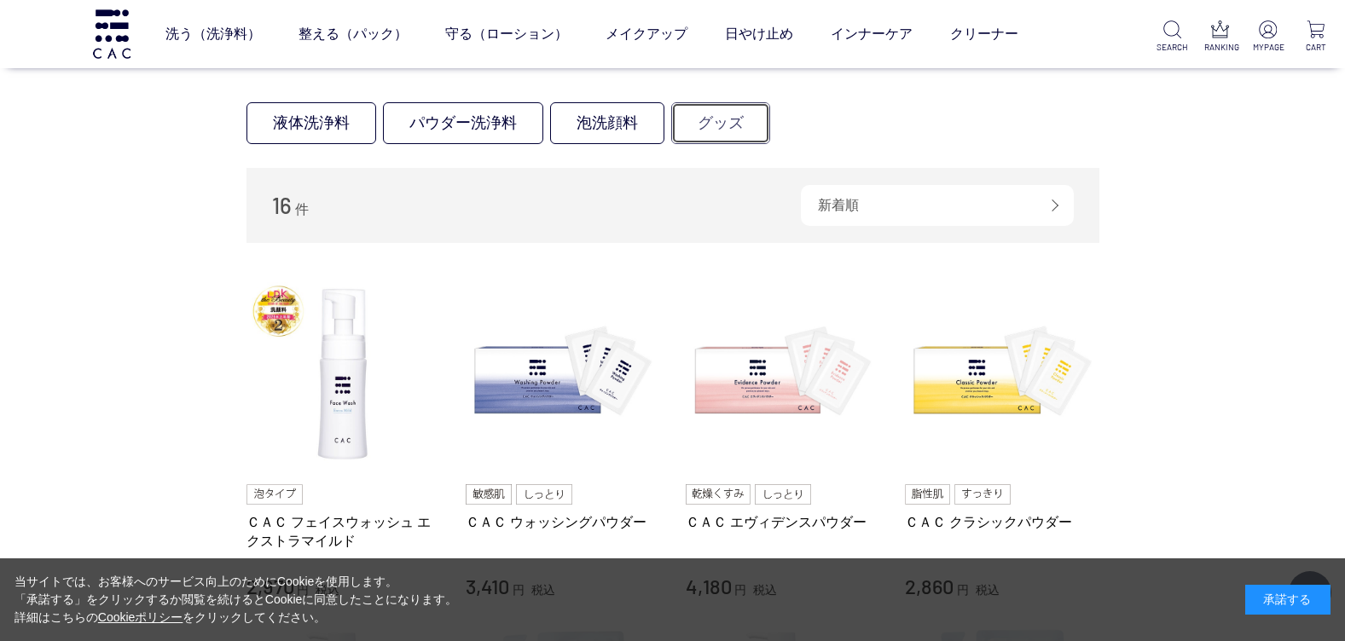
click at [727, 130] on link "グッズ" at bounding box center [720, 123] width 99 height 42
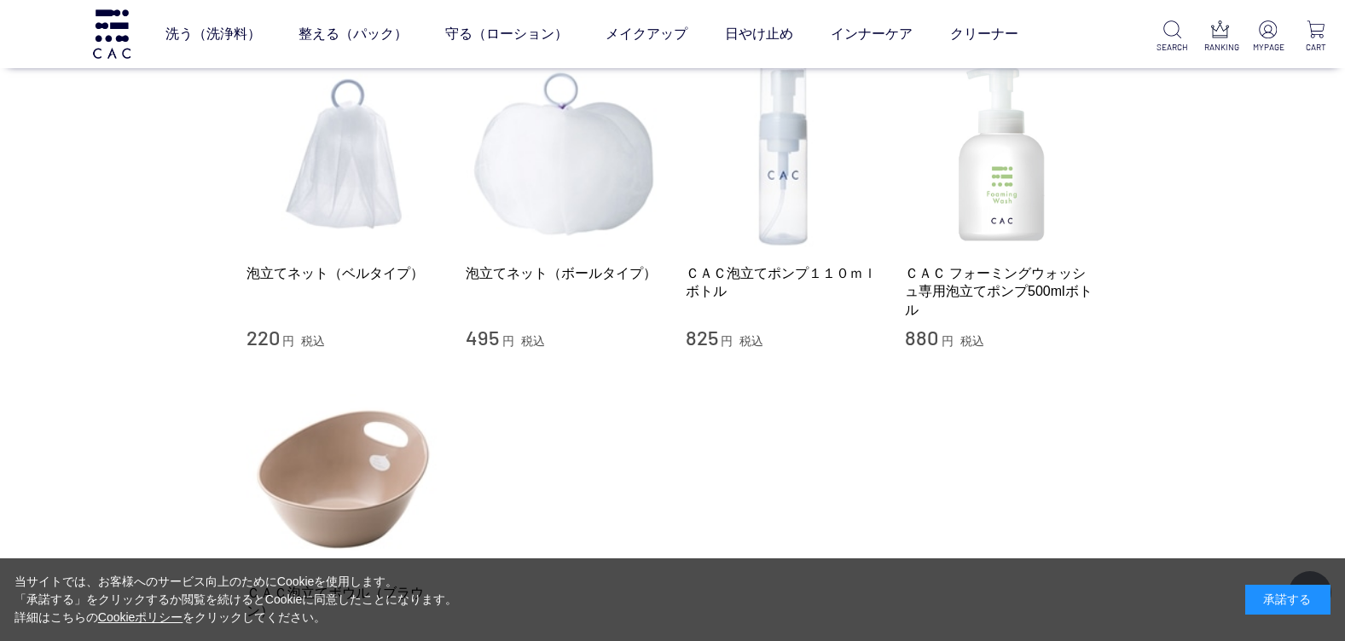
scroll to position [171, 0]
click at [1264, 31] on img at bounding box center [1268, 29] width 18 height 18
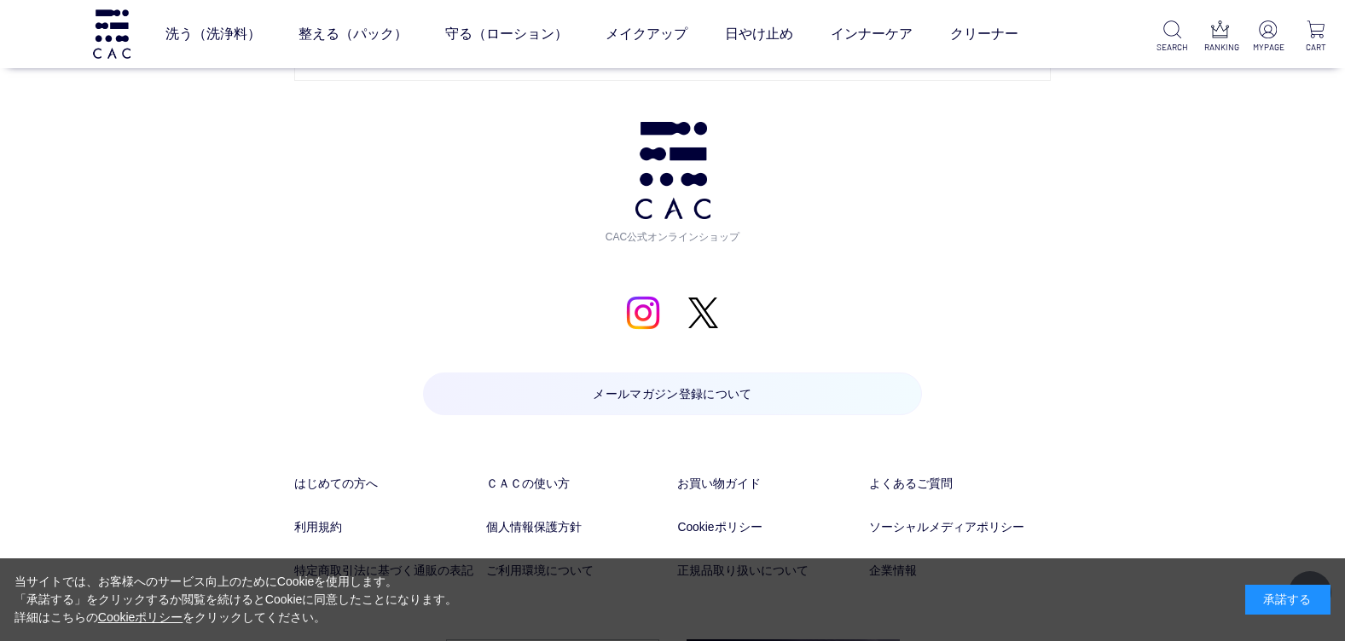
scroll to position [2371, 0]
